Goal: Find specific page/section: Find specific page/section

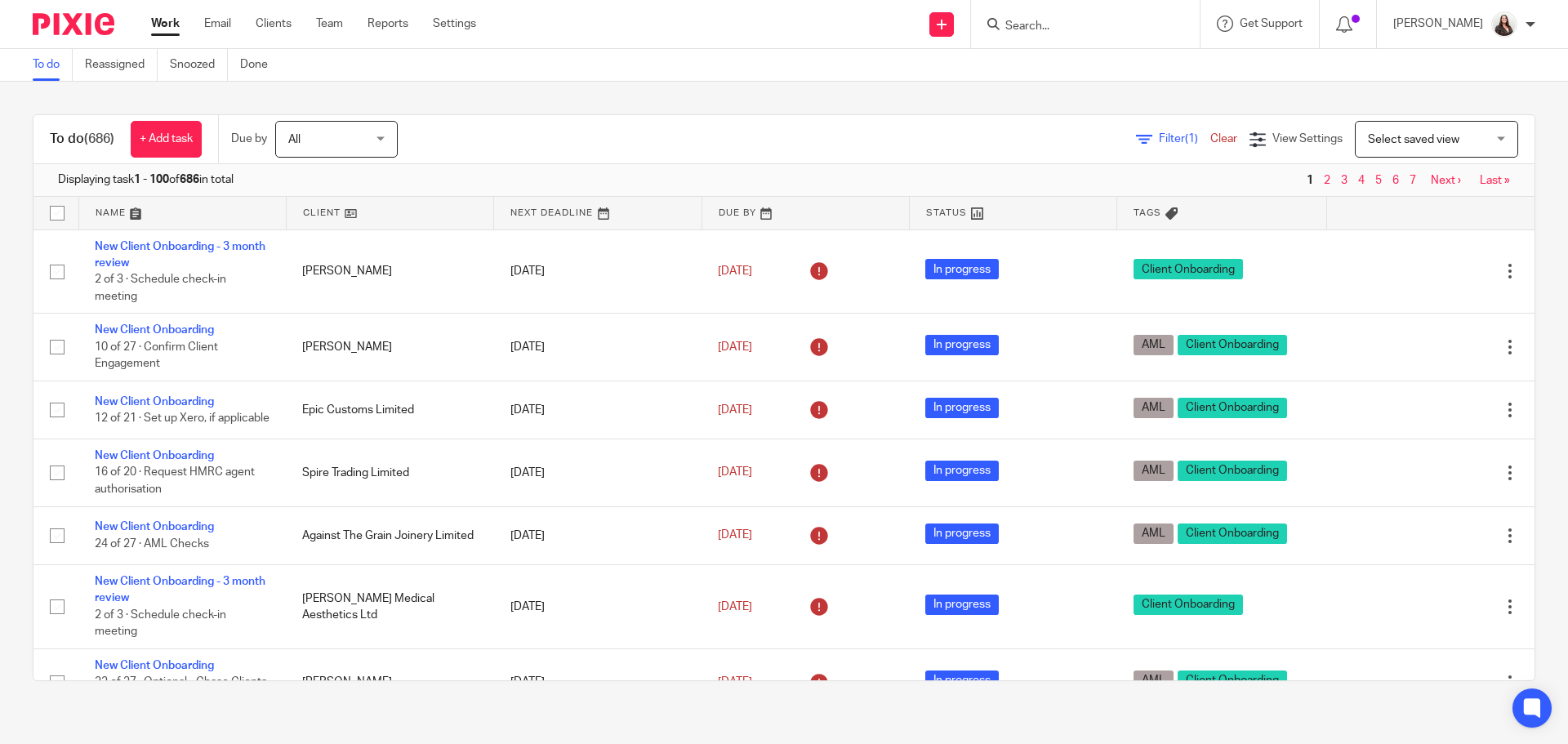
click at [1068, 29] on input "Search" at bounding box center [1077, 26] width 147 height 15
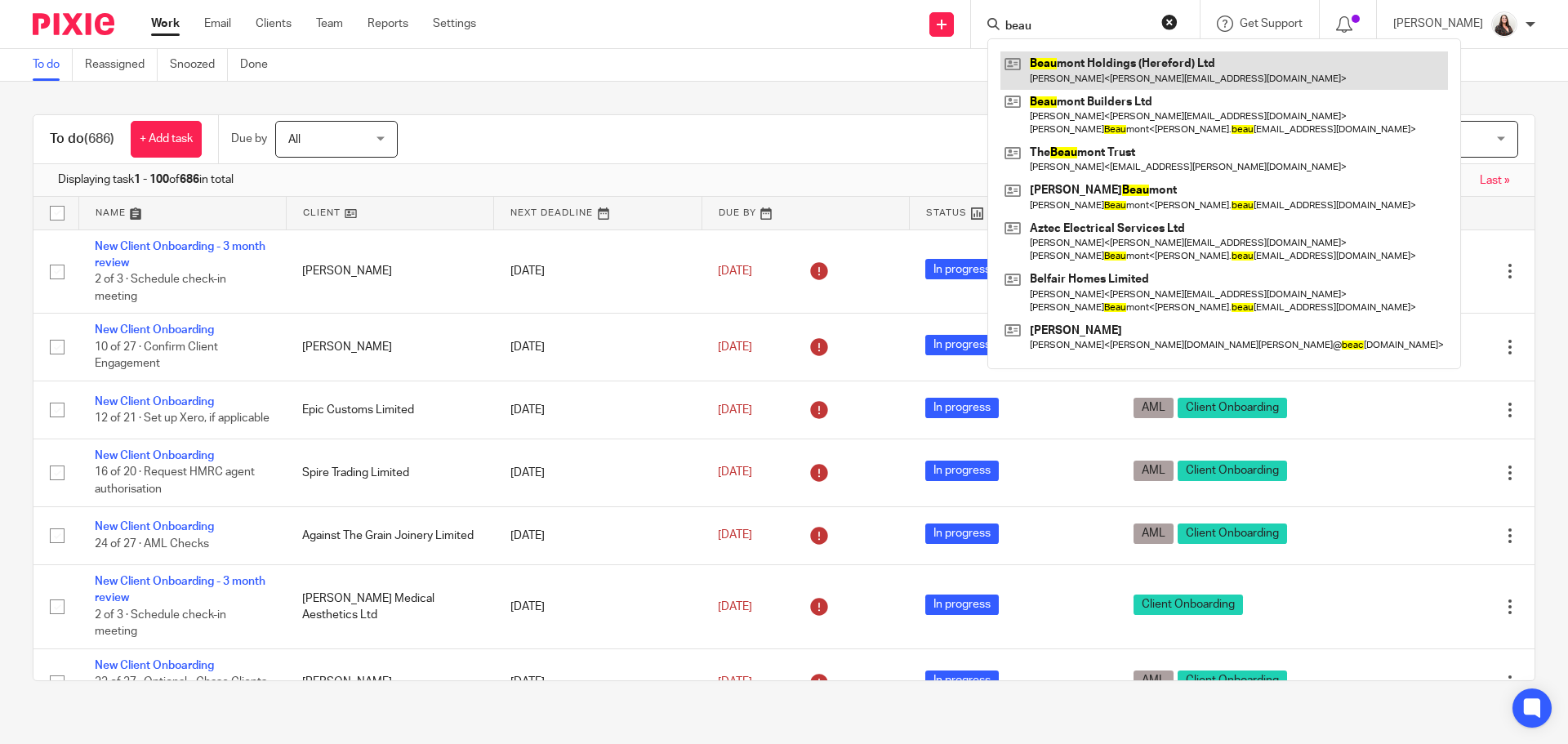
type input "beau"
click at [1135, 81] on link at bounding box center [1224, 70] width 448 height 38
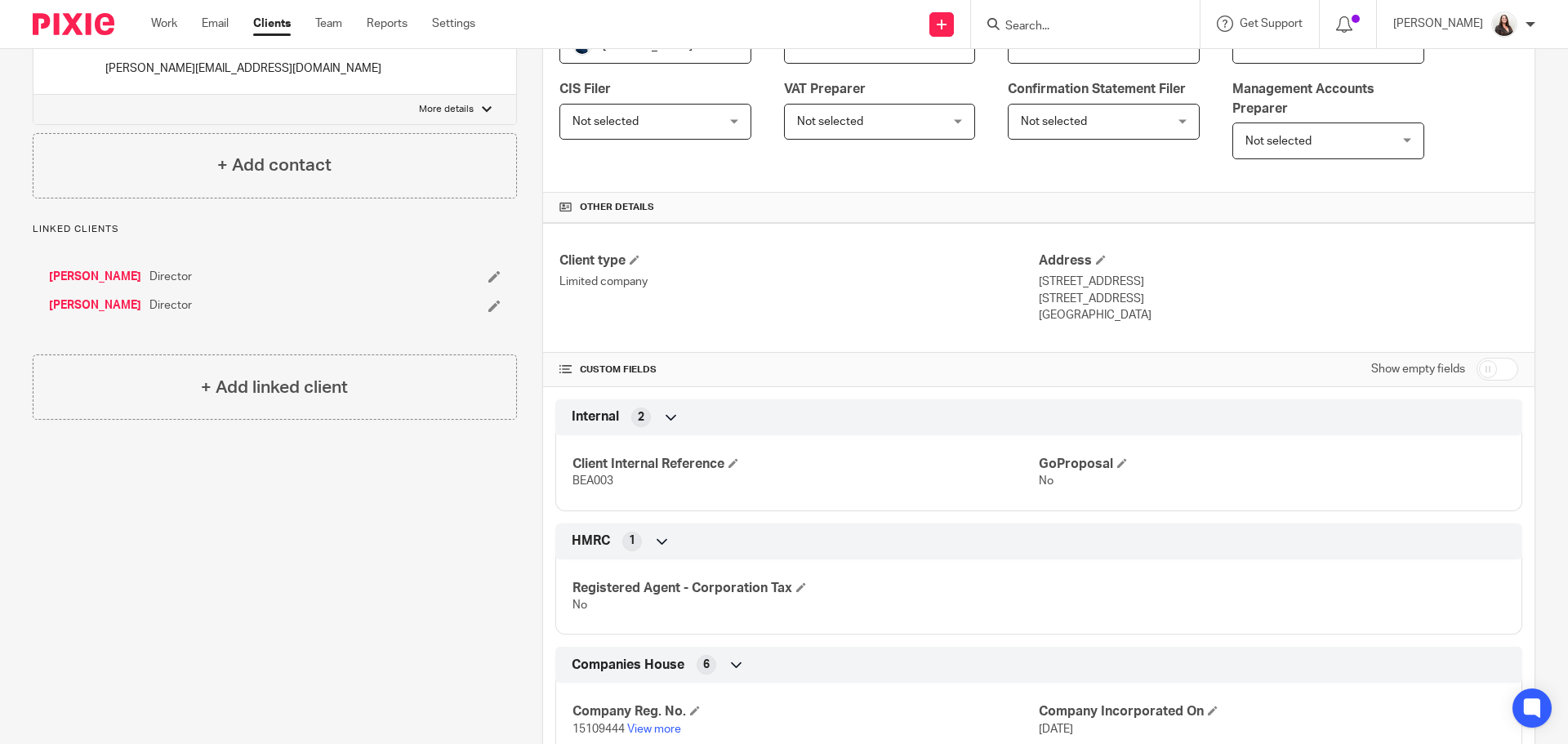
scroll to position [327, 0]
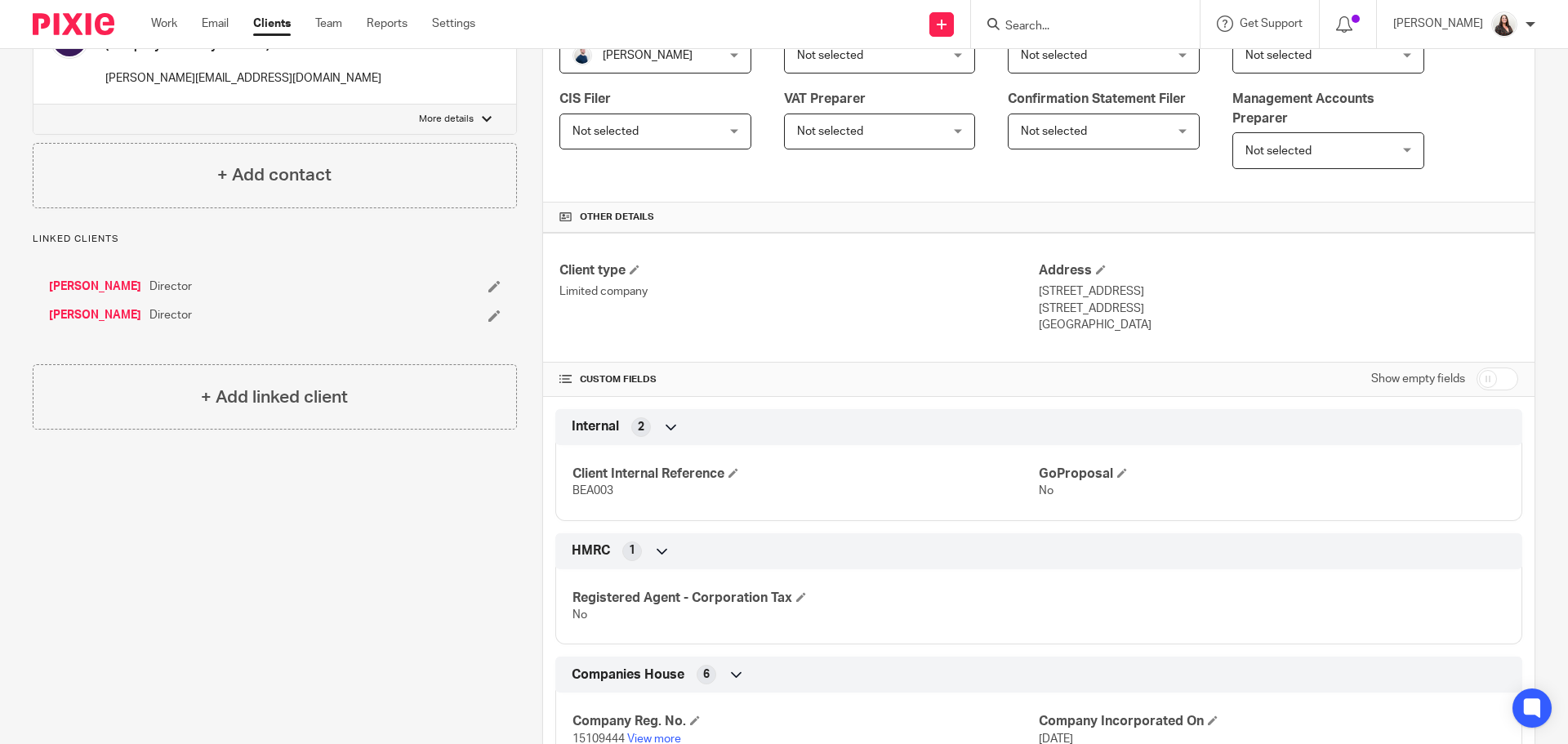
click at [1489, 379] on input "checkbox" at bounding box center [1498, 379] width 42 height 23
checkbox input "true"
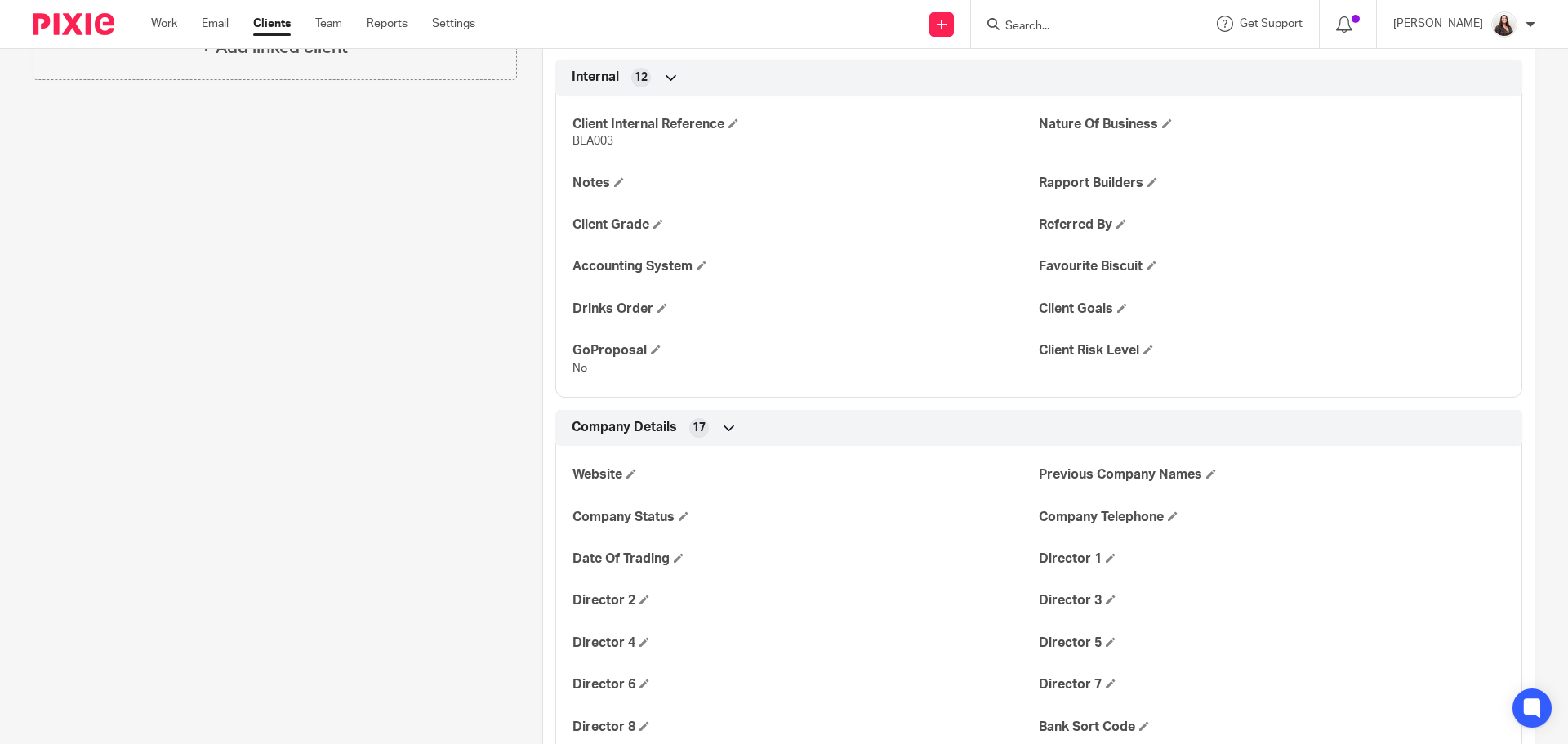
scroll to position [674, 0]
click at [1066, 22] on input "Search" at bounding box center [1077, 26] width 147 height 15
drag, startPoint x: 1081, startPoint y: 22, endPoint x: 1004, endPoint y: 37, distance: 78.4
click at [1004, 37] on div "19028 No results found. Try searching for the name of a client or contact..." at bounding box center [1086, 24] width 229 height 48
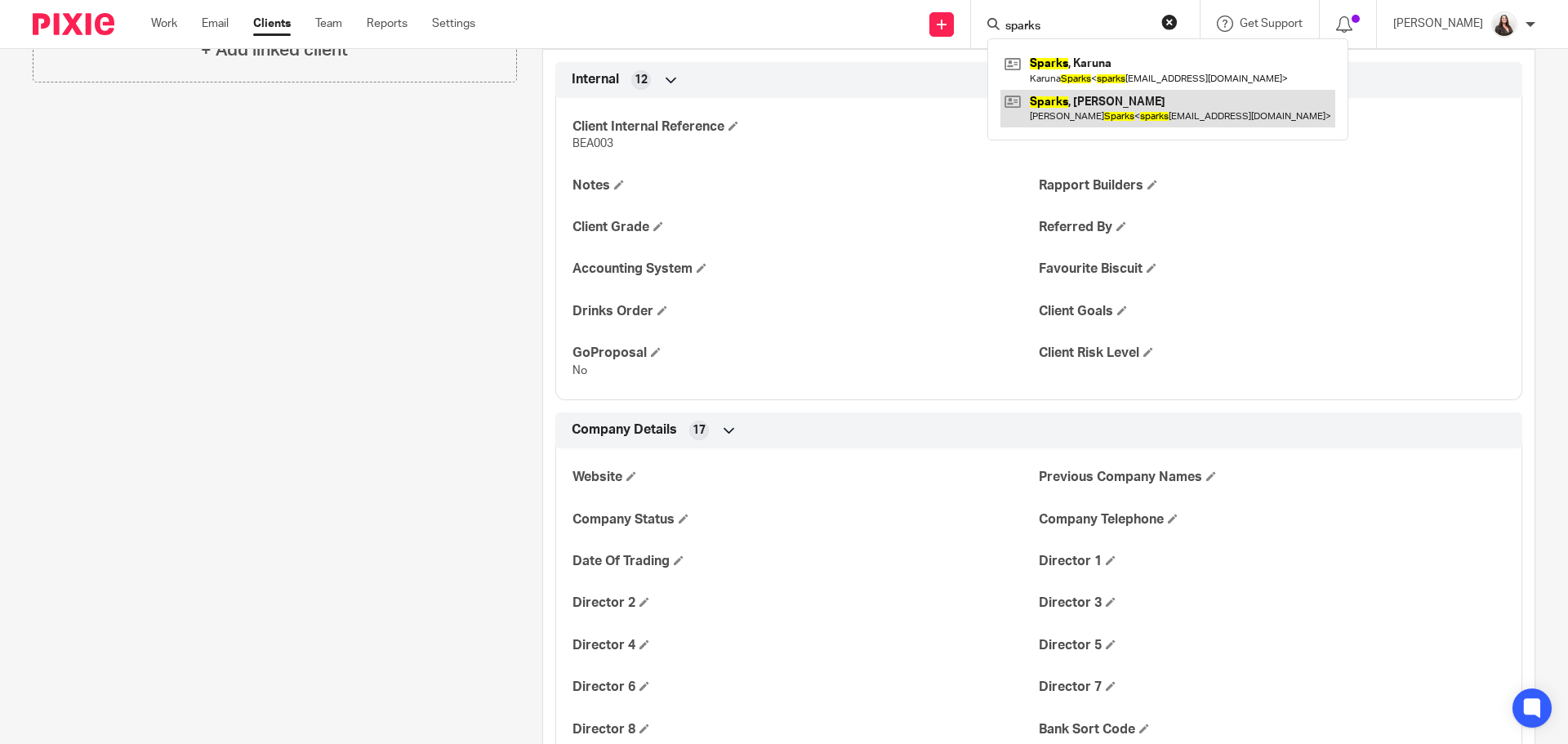
type input "sparks"
click at [1125, 103] on link at bounding box center [1167, 108] width 335 height 38
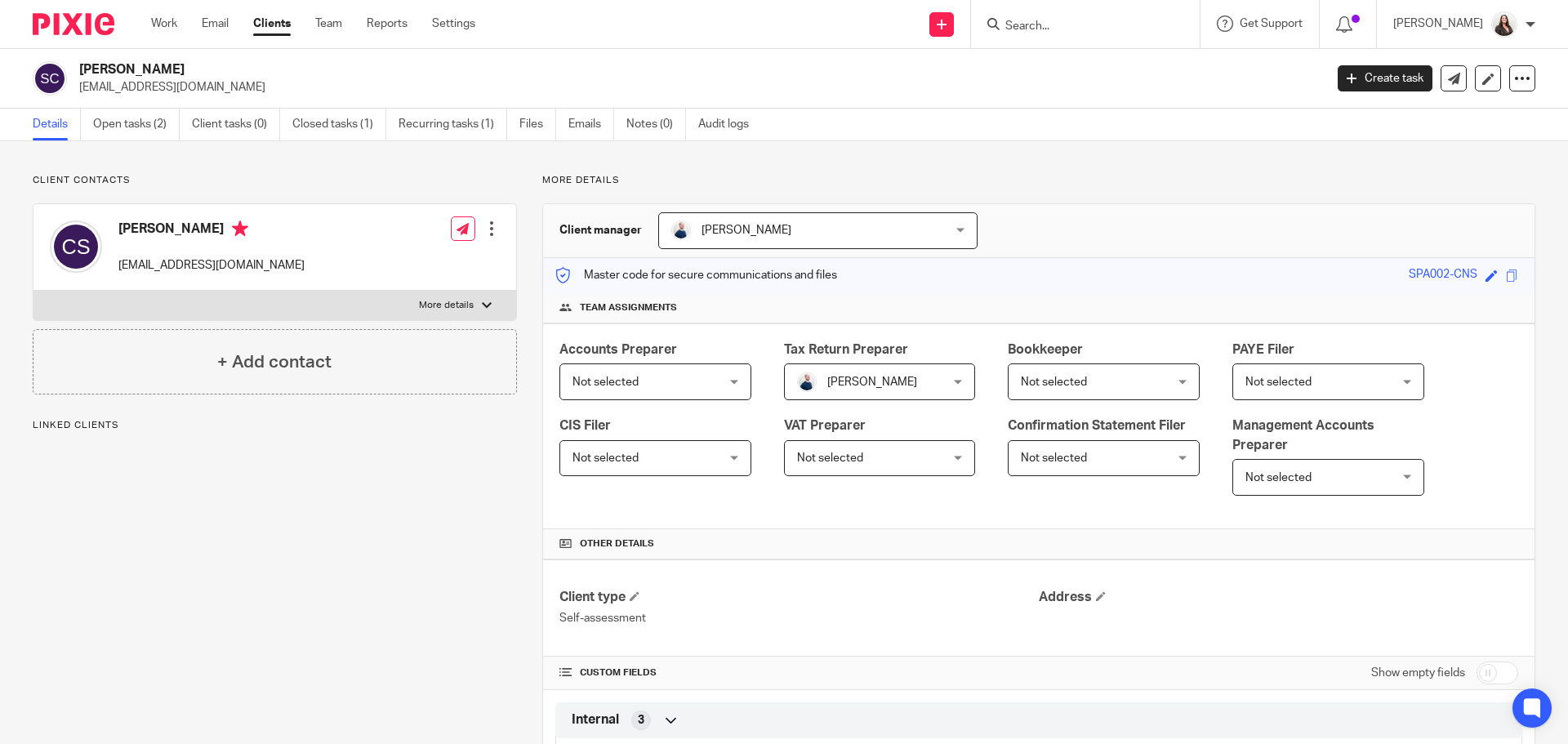
click at [456, 307] on p "More details" at bounding box center [446, 305] width 55 height 13
click at [33, 290] on input "More details" at bounding box center [32, 290] width 1 height 1
checkbox input "true"
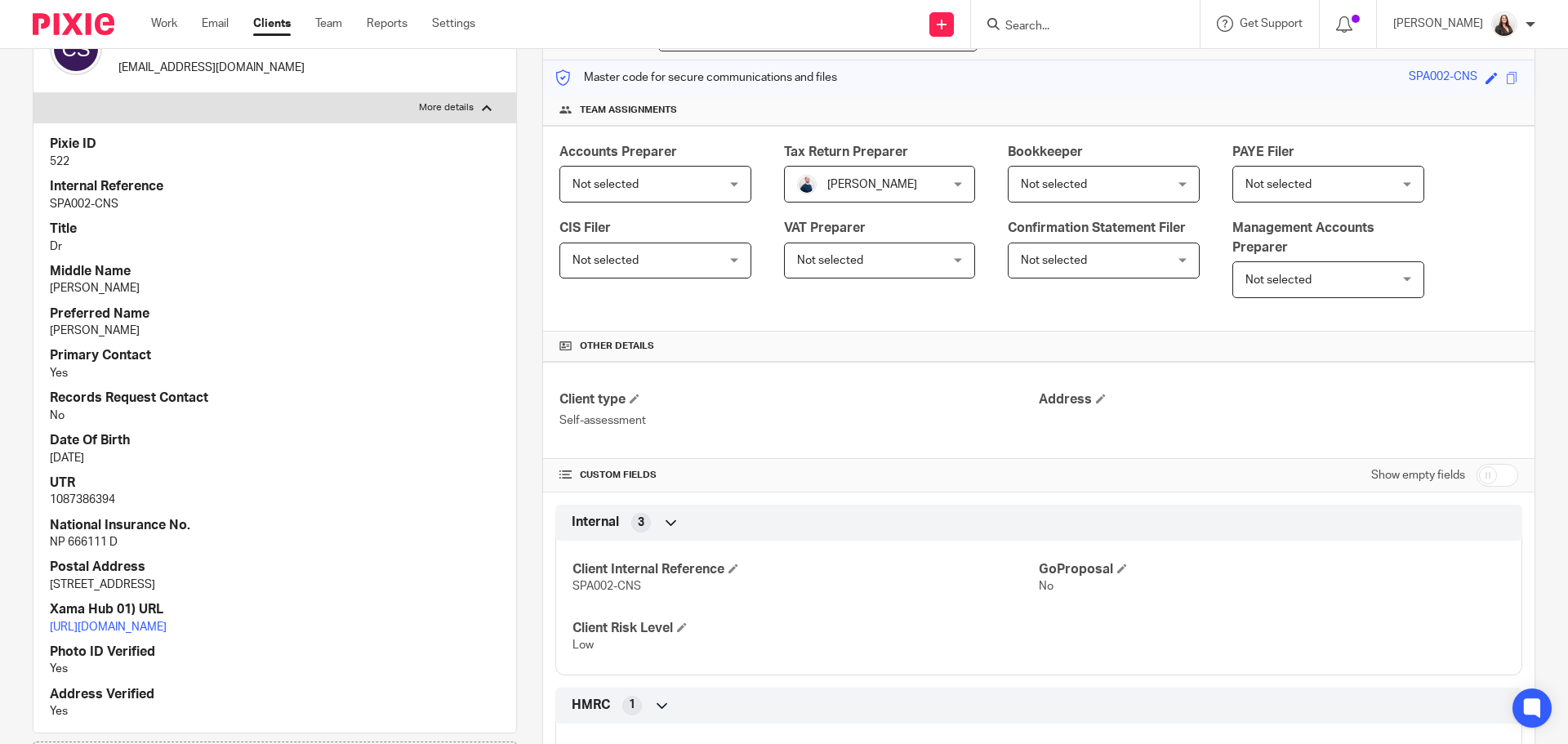
scroll to position [204, 0]
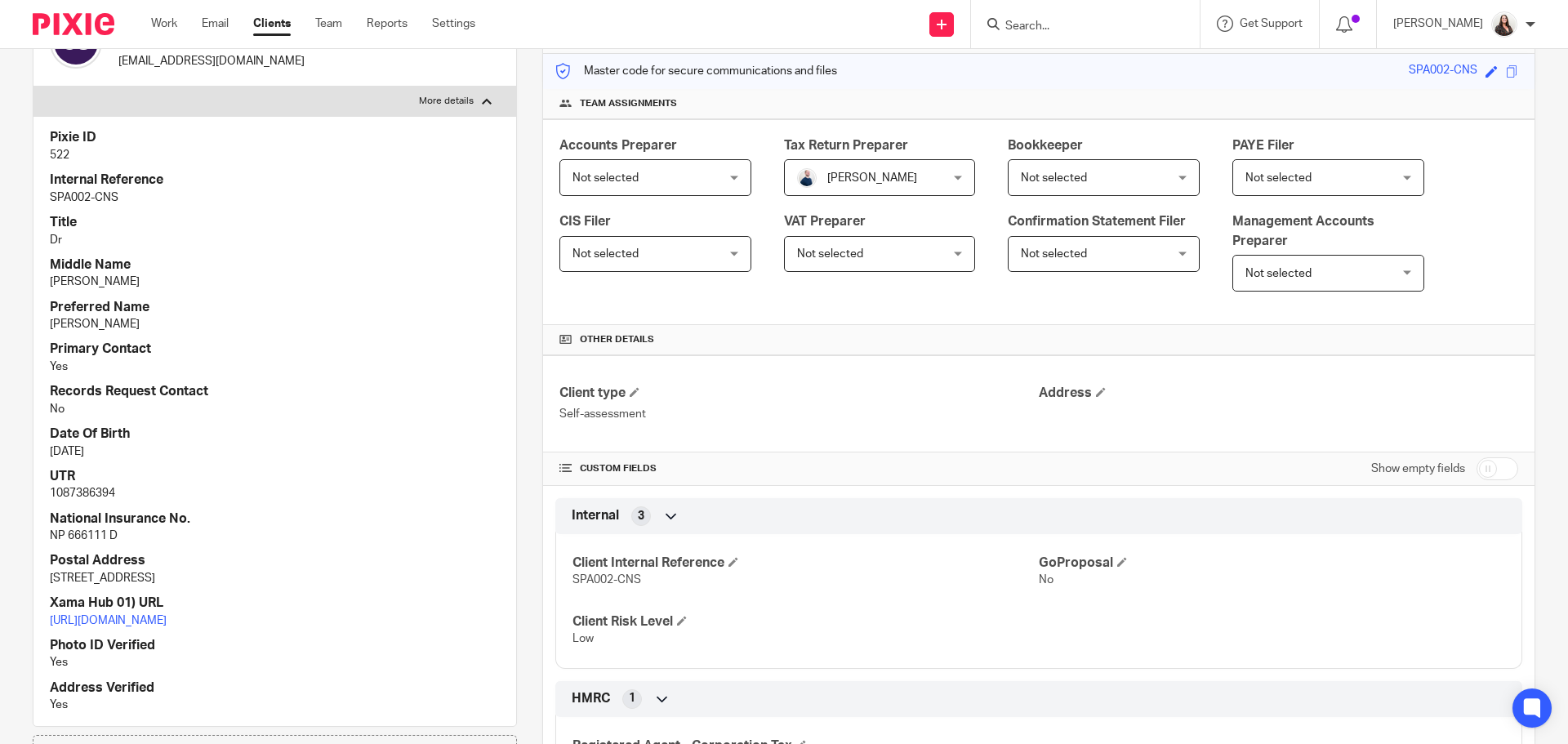
click at [1064, 24] on input "Search" at bounding box center [1077, 26] width 147 height 15
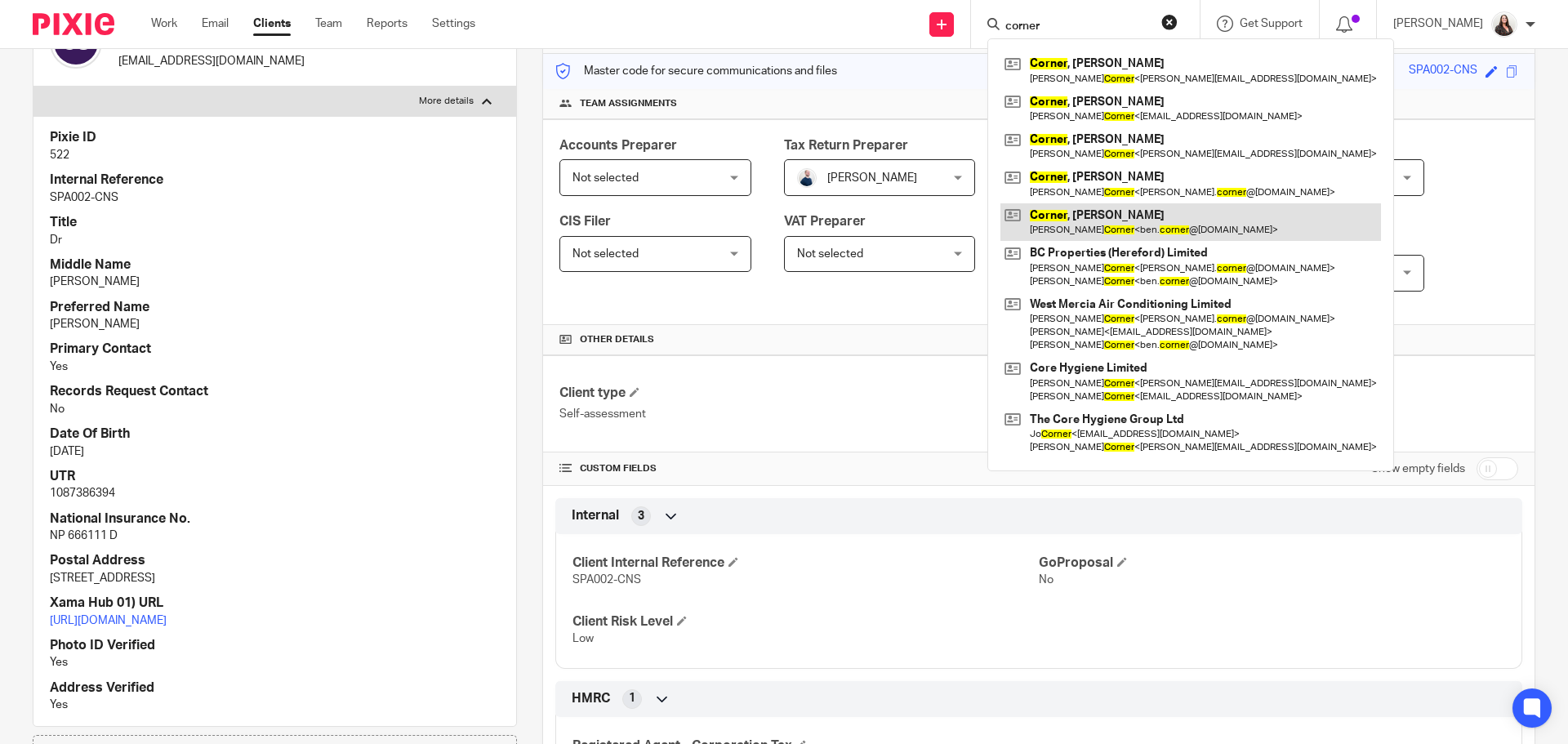
type input "corner"
click at [1120, 219] on link at bounding box center [1190, 222] width 380 height 38
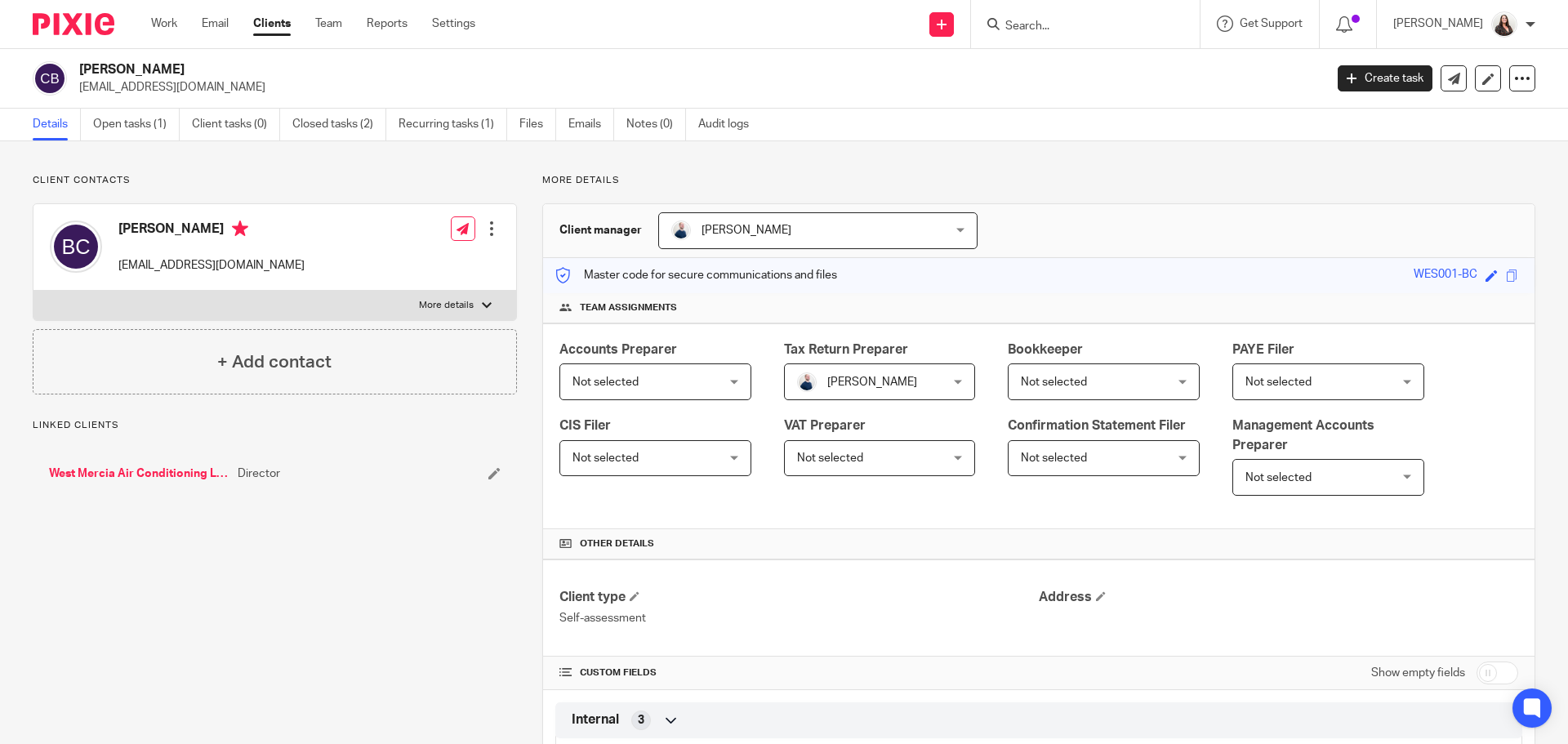
click at [473, 310] on label "More details" at bounding box center [275, 305] width 483 height 30
click at [33, 290] on input "More details" at bounding box center [32, 290] width 1 height 1
checkbox input "true"
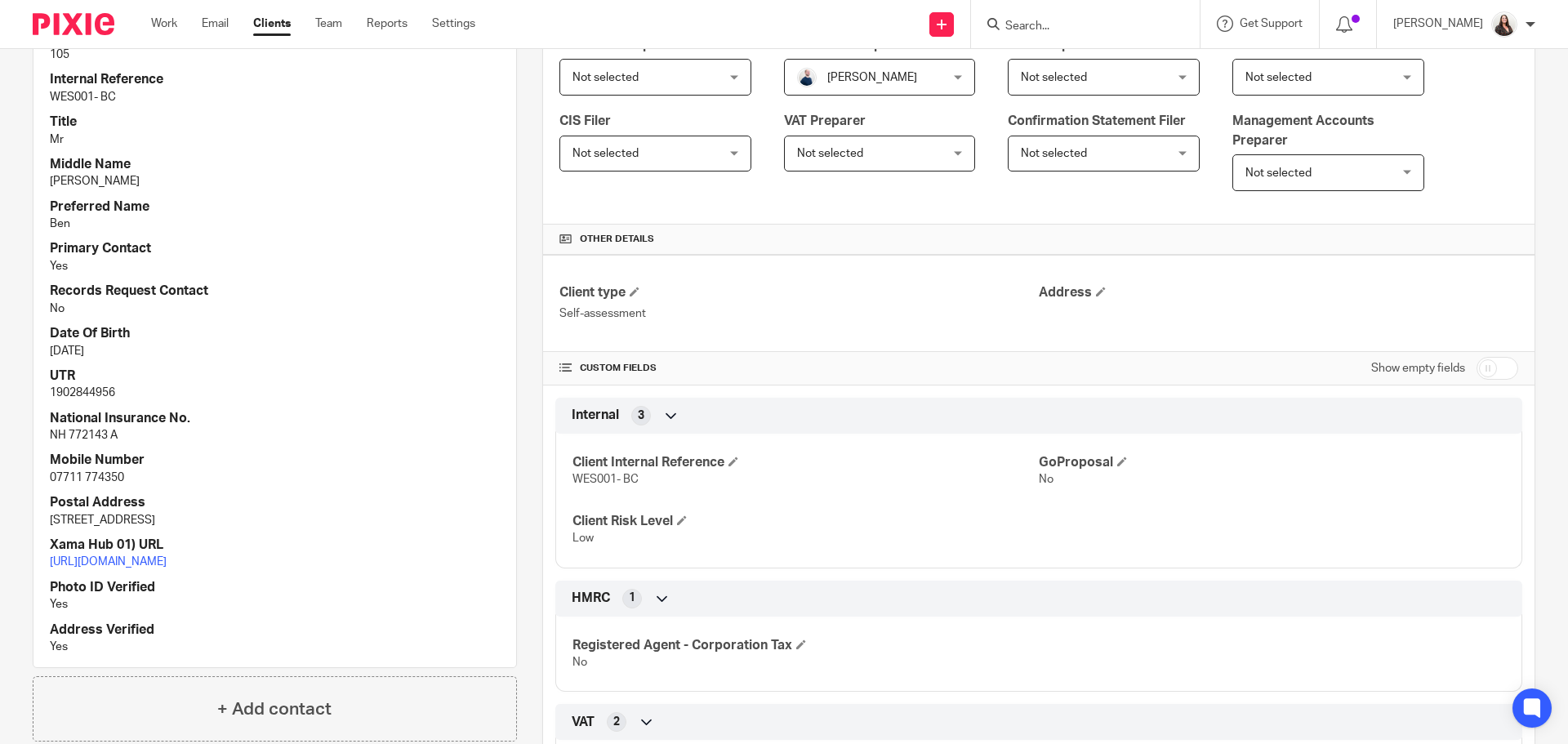
scroll to position [306, 0]
click at [1070, 17] on form at bounding box center [1091, 24] width 174 height 20
click at [1060, 23] on input "Search" at bounding box center [1077, 26] width 147 height 15
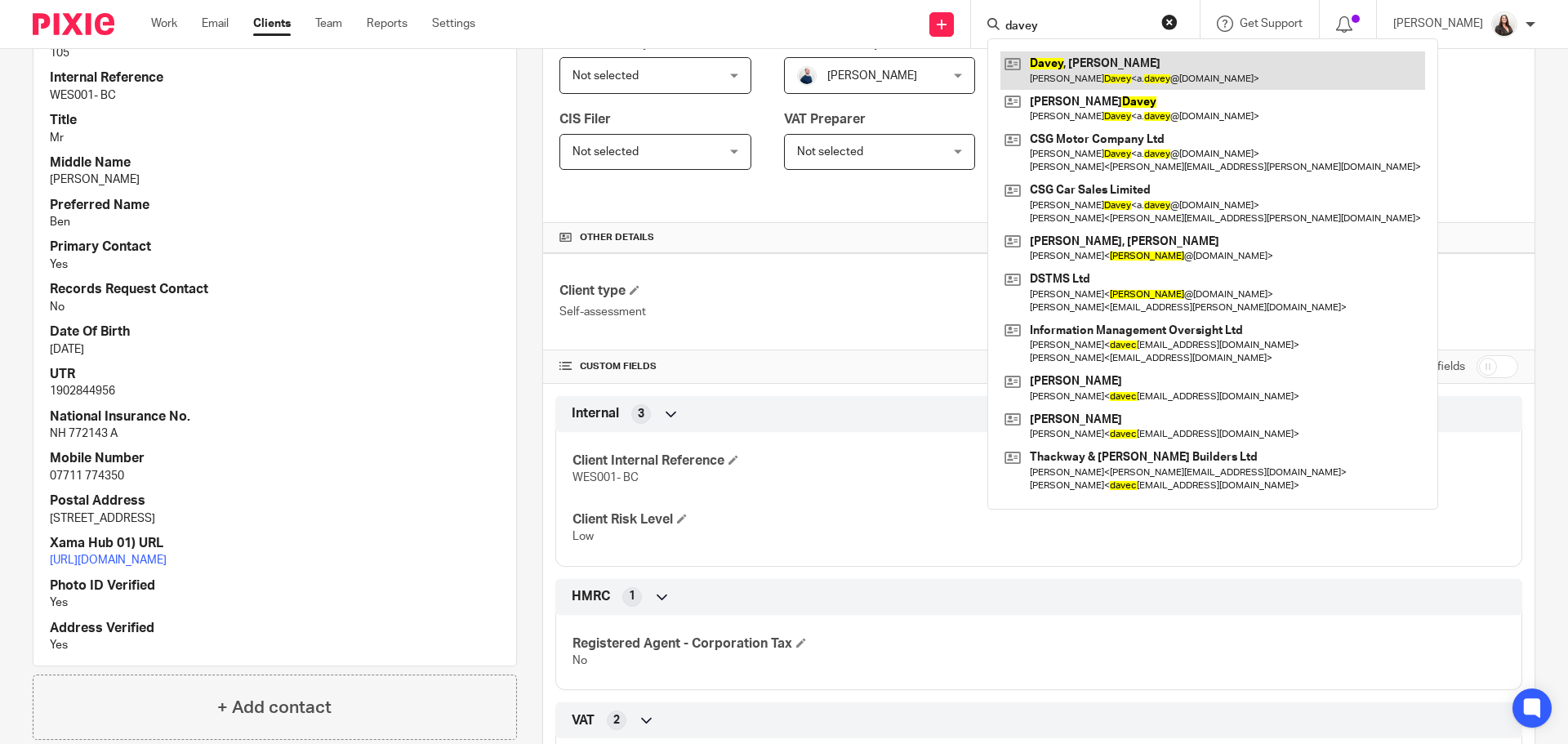
type input "davey"
click at [1130, 80] on link at bounding box center [1213, 70] width 425 height 38
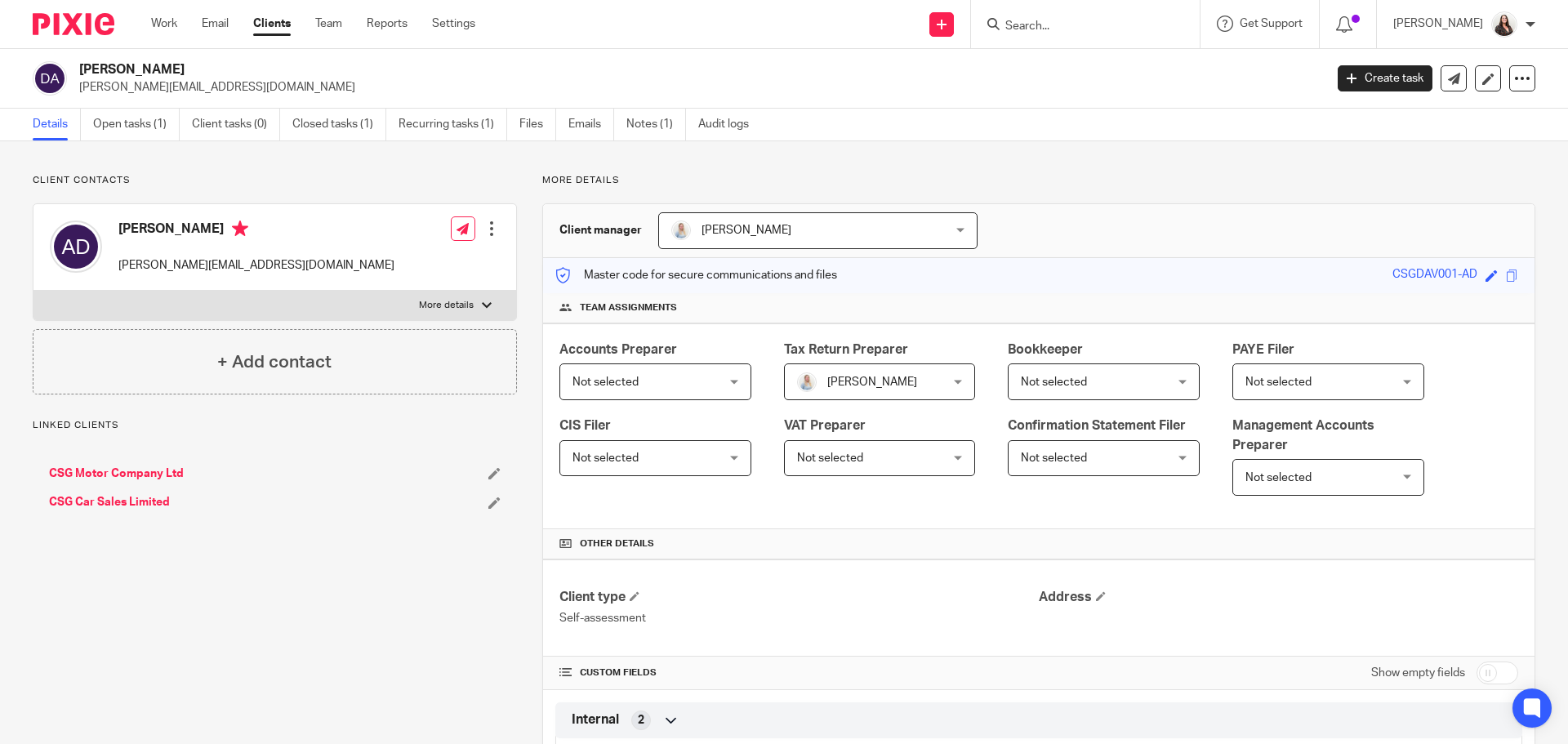
click at [460, 303] on p "More details" at bounding box center [446, 305] width 55 height 13
click at [33, 290] on input "More details" at bounding box center [32, 290] width 1 height 1
checkbox input "true"
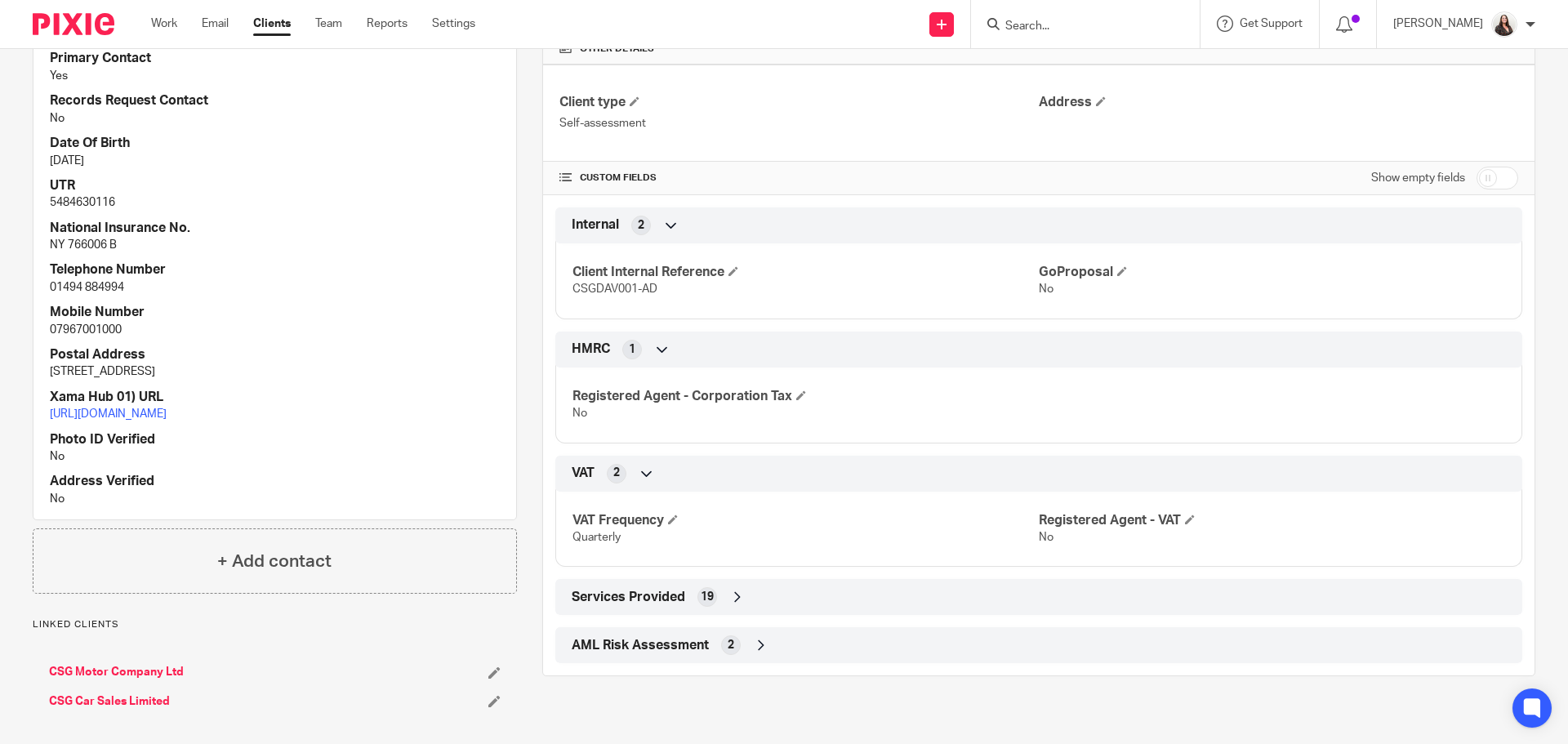
scroll to position [531, 0]
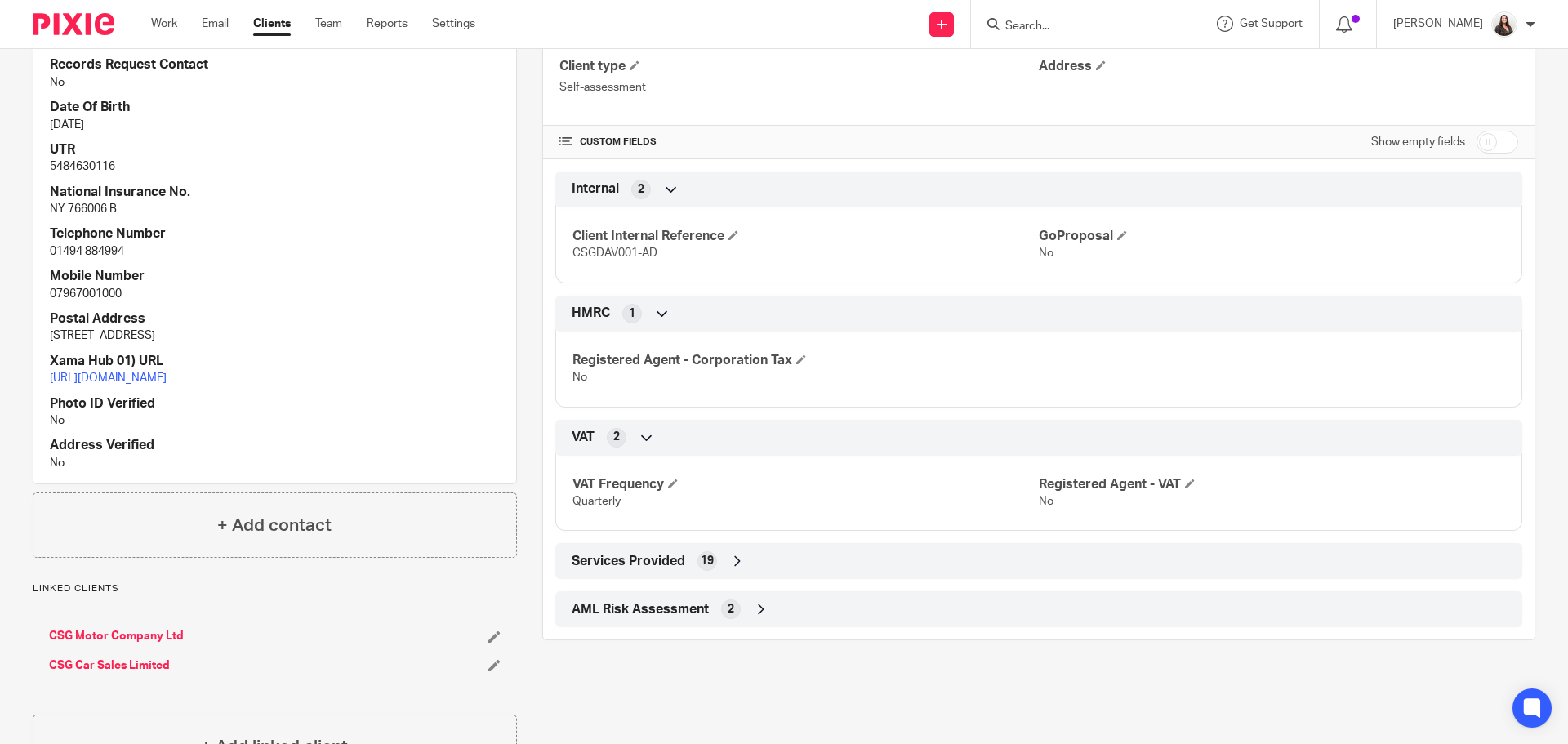
click at [882, 692] on div "More details Client manager [PERSON_NAME] [PERSON_NAME] [PERSON_NAME] [PERSON_N…" at bounding box center [1026, 212] width 1019 height 1137
